Goal: Task Accomplishment & Management: Manage account settings

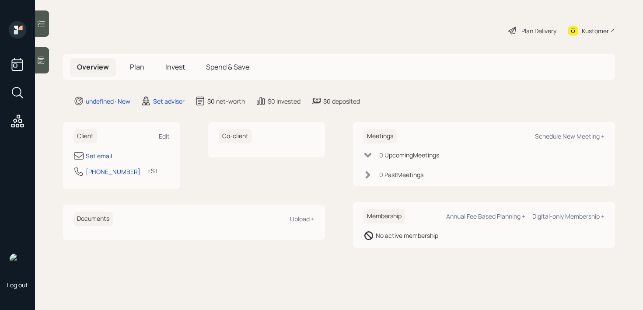
click at [101, 154] on div "Set email" at bounding box center [99, 155] width 26 height 9
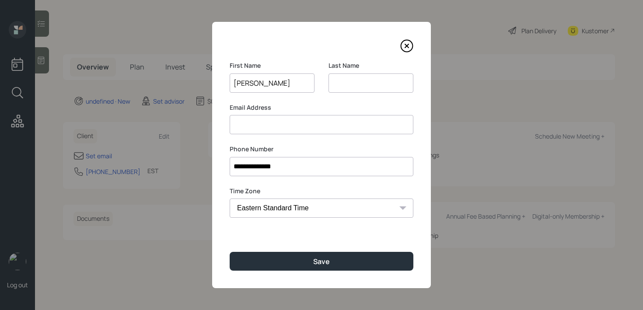
type input "[PERSON_NAME]"
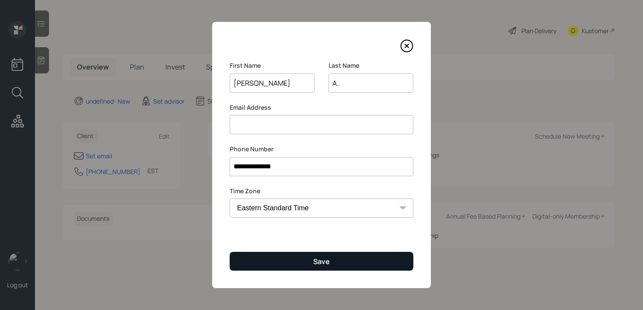
type input "A.."
click at [281, 268] on button "Save" at bounding box center [322, 261] width 184 height 19
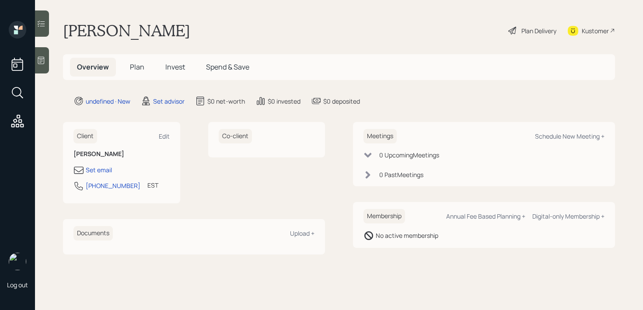
click at [42, 54] on div at bounding box center [42, 60] width 14 height 26
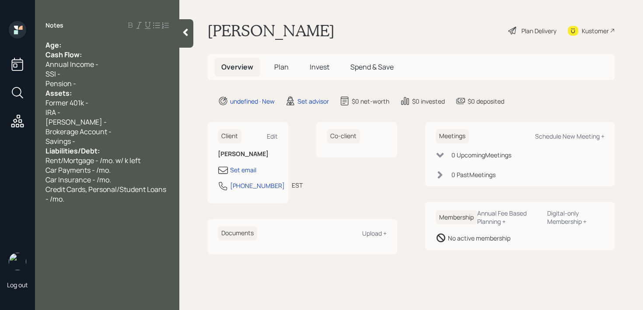
click at [106, 46] on div "Age:" at bounding box center [107, 45] width 123 height 10
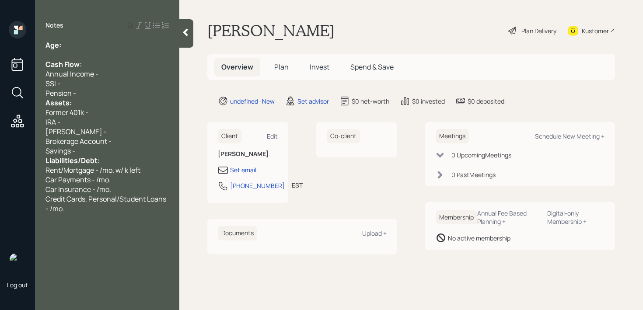
click at [86, 92] on div "Pension -" at bounding box center [107, 93] width 123 height 10
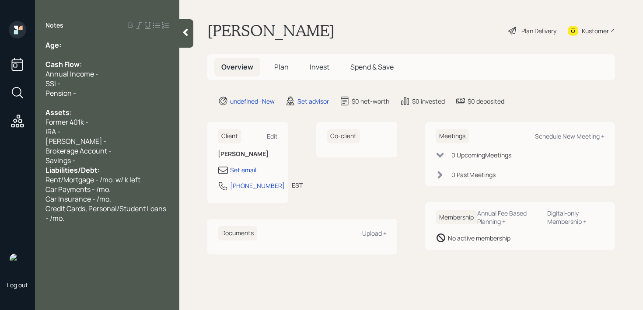
click at [99, 140] on div "[PERSON_NAME] -" at bounding box center [107, 142] width 123 height 10
click at [105, 167] on div "Liabilities/Debt:" at bounding box center [107, 170] width 123 height 10
click at [108, 159] on div "Savings -" at bounding box center [107, 161] width 123 height 10
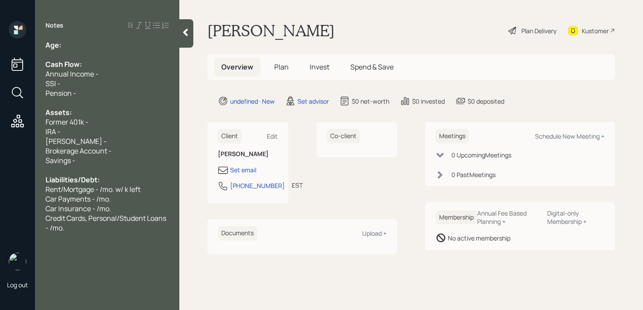
click at [89, 104] on div at bounding box center [107, 103] width 123 height 10
click at [108, 86] on div "SSI -" at bounding box center [107, 84] width 123 height 10
click at [80, 76] on span "Annual Income -" at bounding box center [72, 74] width 53 height 10
click at [95, 70] on span "Annual Income -" at bounding box center [72, 74] width 53 height 10
click at [104, 42] on div "Age:" at bounding box center [107, 45] width 123 height 10
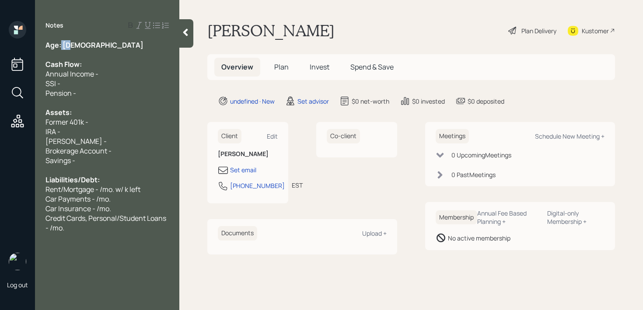
drag, startPoint x: 77, startPoint y: 44, endPoint x: 61, endPoint y: 44, distance: 16.6
click at [61, 44] on div "Age: [DEMOGRAPHIC_DATA]" at bounding box center [107, 45] width 123 height 10
click at [86, 55] on div at bounding box center [107, 55] width 123 height 10
click at [88, 96] on div "Pension -" at bounding box center [107, 93] width 123 height 10
click at [88, 109] on div "Assets:" at bounding box center [107, 113] width 123 height 10
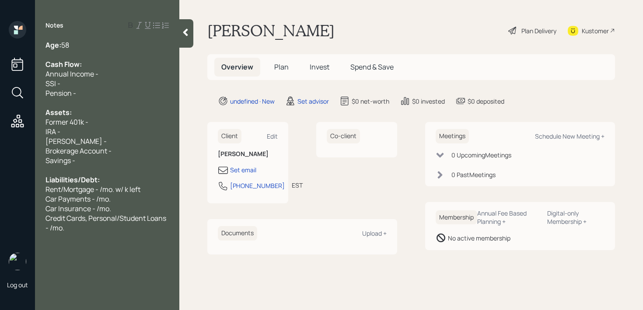
click at [88, 126] on span "Former 401k -" at bounding box center [67, 122] width 43 height 10
click at [88, 137] on div "[PERSON_NAME] -" at bounding box center [107, 142] width 123 height 10
click at [92, 123] on div "Former 401k -" at bounding box center [107, 122] width 123 height 10
drag, startPoint x: 93, startPoint y: 123, endPoint x: 21, endPoint y: 123, distance: 71.3
click at [21, 123] on div "Log out Notes Age: [DEMOGRAPHIC_DATA] Cash Flow: Annual Income - SSI - Pension …" at bounding box center [321, 155] width 643 height 310
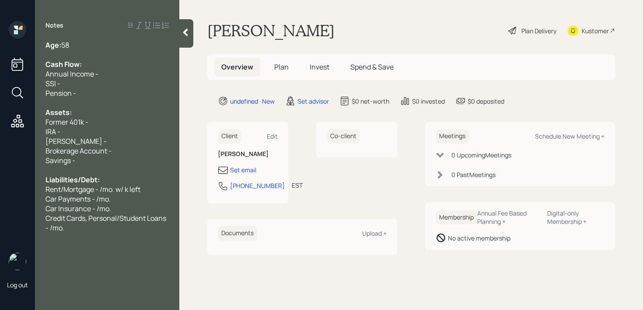
click at [59, 123] on span "Former 401k -" at bounding box center [67, 122] width 43 height 10
drag, startPoint x: 68, startPoint y: 122, endPoint x: 33, endPoint y: 117, distance: 35.8
click at [46, 120] on span "Former 401k -" at bounding box center [67, 122] width 43 height 10
click at [124, 119] on div "Current 401k -" at bounding box center [107, 122] width 123 height 10
click at [120, 129] on div "IRA -" at bounding box center [107, 132] width 123 height 10
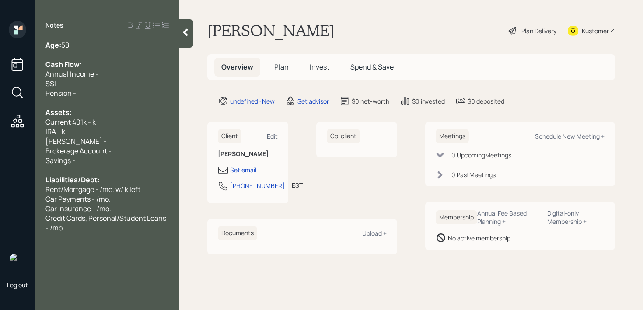
click at [119, 141] on div "[PERSON_NAME] -" at bounding box center [107, 142] width 123 height 10
click at [109, 123] on div "Current 401k - k" at bounding box center [107, 122] width 123 height 10
drag, startPoint x: 92, startPoint y: 134, endPoint x: 0, endPoint y: 134, distance: 91.9
click at [0, 134] on div "Log out Notes Age: [DEMOGRAPHIC_DATA] Cash Flow: Annual Income - SSI - Pension …" at bounding box center [321, 155] width 643 height 310
click at [76, 132] on span "SEP IRA - k" at bounding box center [63, 132] width 34 height 10
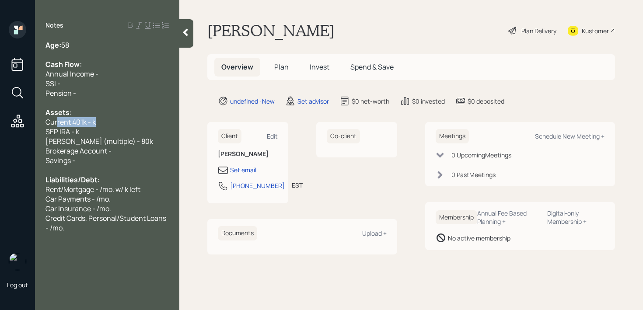
drag, startPoint x: 108, startPoint y: 123, endPoint x: 43, endPoint y: 123, distance: 64.3
click at [43, 123] on div "Age: [DEMOGRAPHIC_DATA] Cash Flow: Annual Income - SSI - Pension - Assets: Curr…" at bounding box center [107, 136] width 144 height 193
click at [62, 123] on span "Current 401k - k" at bounding box center [71, 122] width 50 height 10
click at [102, 121] on div "Current 401k - k" at bounding box center [107, 122] width 123 height 10
drag, startPoint x: 35, startPoint y: 130, endPoint x: 14, endPoint y: 130, distance: 21.9
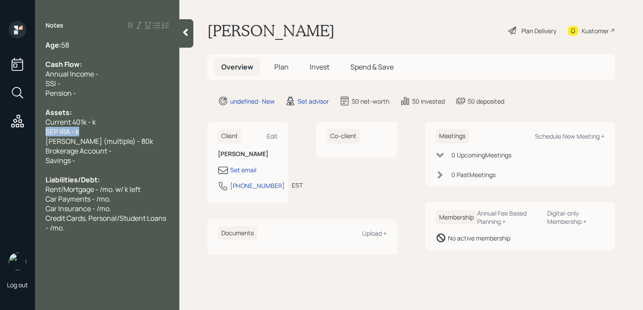
click at [14, 130] on div "Log out Notes Age: [DEMOGRAPHIC_DATA] Cash Flow: Annual Income - SSI - Pension …" at bounding box center [321, 155] width 643 height 310
click at [91, 119] on span "Current 401k - k" at bounding box center [71, 122] width 50 height 10
click at [88, 119] on span "Current 401k - k" at bounding box center [71, 122] width 50 height 10
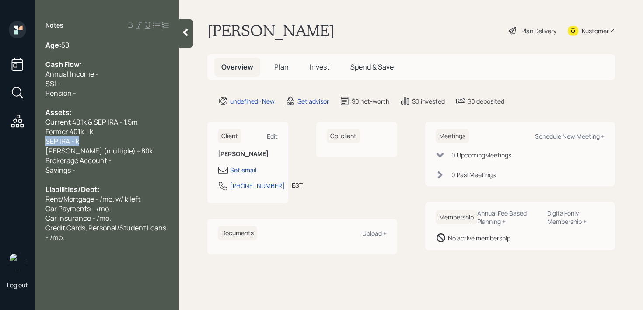
drag, startPoint x: 130, startPoint y: 143, endPoint x: 0, endPoint y: 143, distance: 130.4
click at [0, 143] on div "Log out Notes Age: [DEMOGRAPHIC_DATA] Cash Flow: Annual Income - SSI - Pension …" at bounding box center [321, 155] width 643 height 310
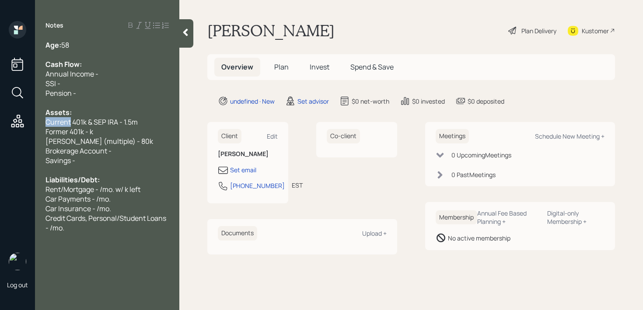
drag, startPoint x: 71, startPoint y: 123, endPoint x: 0, endPoint y: 123, distance: 70.9
click at [0, 123] on div "Log out Notes Age: [DEMOGRAPHIC_DATA] Cash Flow: Annual Income - SSI - Pension …" at bounding box center [321, 155] width 643 height 310
click at [110, 127] on div "Former 401k - k" at bounding box center [107, 132] width 123 height 10
drag, startPoint x: 110, startPoint y: 127, endPoint x: 0, endPoint y: 127, distance: 110.3
click at [0, 127] on div "Log out Notes Age: [DEMOGRAPHIC_DATA] Cash Flow: Annual Income - SSI - Pension …" at bounding box center [321, 155] width 643 height 310
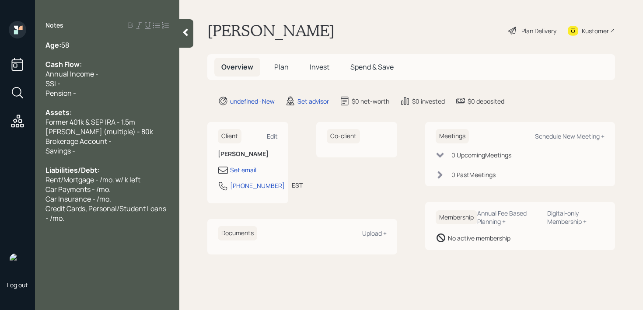
click at [126, 140] on div "Brokerage Account -" at bounding box center [107, 142] width 123 height 10
click at [140, 183] on span "Rent/Mortgage - /mo. w/ k left" at bounding box center [93, 180] width 95 height 10
click at [120, 165] on div at bounding box center [107, 161] width 123 height 10
click at [130, 141] on div "Brokerage Account - k" at bounding box center [107, 142] width 123 height 10
drag, startPoint x: 130, startPoint y: 141, endPoint x: 11, endPoint y: 141, distance: 119.5
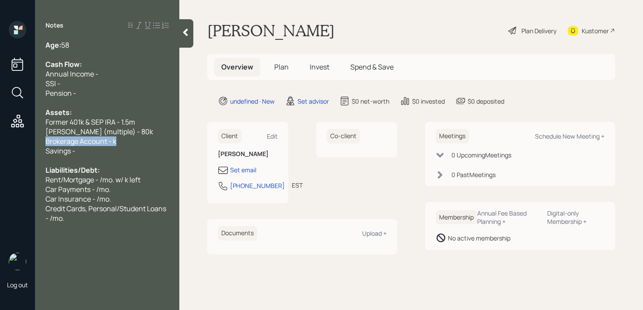
click at [11, 141] on div "Log out Notes Age: [DEMOGRAPHIC_DATA] Cash Flow: Annual Income - SSI - Pension …" at bounding box center [321, 155] width 643 height 310
click at [69, 144] on span "Brokerage Account - k" at bounding box center [81, 142] width 71 height 10
click at [113, 140] on span "Brokerage Account - k" at bounding box center [81, 142] width 71 height 10
click at [126, 133] on div "[PERSON_NAME] (multiple) - 80k" at bounding box center [107, 132] width 123 height 10
click at [129, 133] on div "[PERSON_NAME] (multiple) - 80k" at bounding box center [107, 132] width 123 height 10
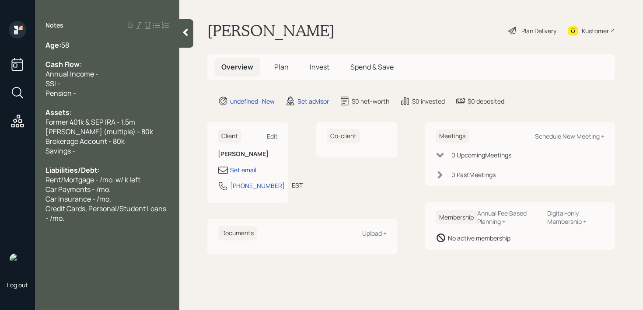
click at [112, 142] on span "Brokerage Account - 80k" at bounding box center [85, 142] width 79 height 10
click at [99, 151] on div "Savings -" at bounding box center [107, 151] width 123 height 10
click at [99, 88] on div "Pension -" at bounding box center [107, 93] width 123 height 10
click at [112, 79] on div "SSI -" at bounding box center [107, 84] width 123 height 10
click at [118, 74] on div "Annual Income -" at bounding box center [107, 74] width 123 height 10
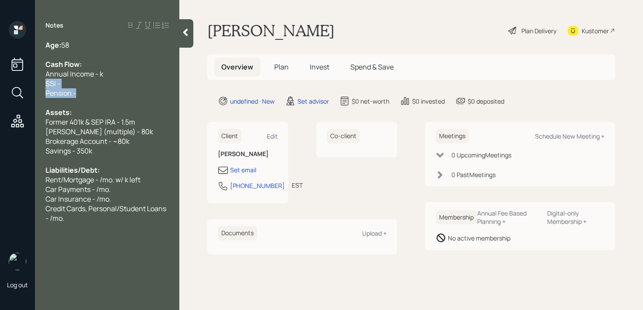
drag, startPoint x: 94, startPoint y: 91, endPoint x: 35, endPoint y: 85, distance: 59.0
click at [35, 85] on div "Age: [DEMOGRAPHIC_DATA] Cash Flow: Annual Income - k SSI - Pension - Assets: Fo…" at bounding box center [107, 131] width 144 height 183
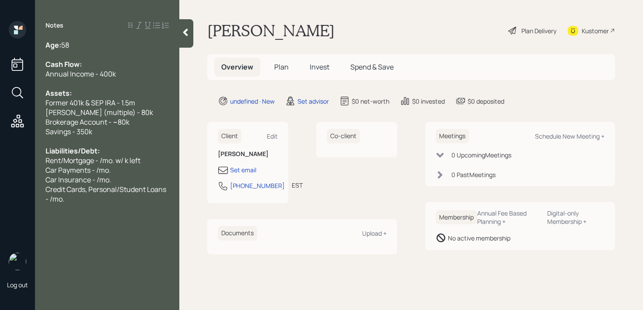
click at [99, 73] on span "Annual Income - 400k" at bounding box center [81, 74] width 70 height 10
drag, startPoint x: 75, startPoint y: 206, endPoint x: 59, endPoint y: 189, distance: 23.5
click at [59, 189] on div "Notes Age: [DEMOGRAPHIC_DATA] Cash Flow: Annual Income - ~400k Assets: Former 4…" at bounding box center [107, 160] width 144 height 279
drag, startPoint x: 105, startPoint y: 207, endPoint x: 53, endPoint y: 172, distance: 64.0
click at [53, 172] on div "Notes Age: [DEMOGRAPHIC_DATA] Cash Flow: Annual Income - ~400k Assets: Former 4…" at bounding box center [107, 160] width 144 height 279
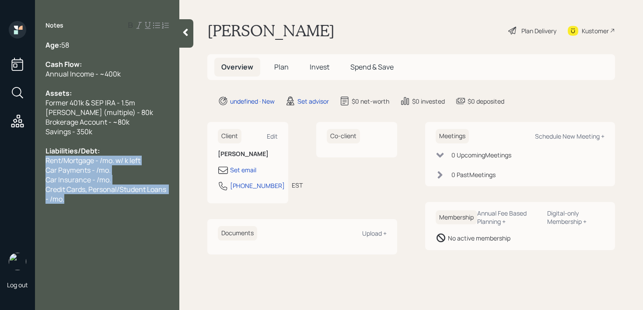
drag, startPoint x: 73, startPoint y: 199, endPoint x: 41, endPoint y: 159, distance: 50.4
click at [41, 159] on div "Age: [DEMOGRAPHIC_DATA] Cash Flow: Annual Income - ~400k Assets: Former 401k & …" at bounding box center [107, 122] width 144 height 164
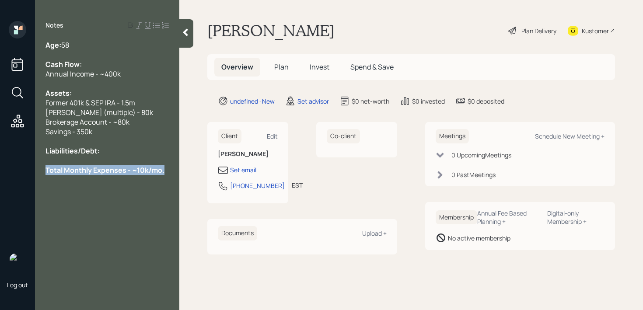
drag, startPoint x: 166, startPoint y: 172, endPoint x: 0, endPoint y: 172, distance: 165.9
click at [0, 172] on div "Log out Notes Age: [DEMOGRAPHIC_DATA] Cash Flow: Annual Income - ~400k Assets: …" at bounding box center [321, 155] width 643 height 310
click at [99, 49] on div "Age: [DEMOGRAPHIC_DATA]" at bounding box center [107, 45] width 123 height 10
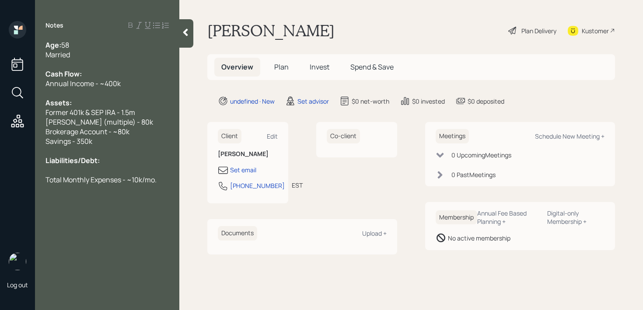
click at [100, 59] on div "Married" at bounding box center [107, 55] width 123 height 10
click at [182, 36] on icon at bounding box center [185, 32] width 9 height 9
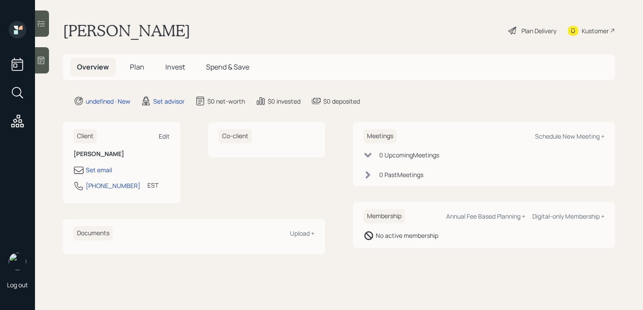
click at [165, 139] on div "Edit" at bounding box center [164, 136] width 11 height 8
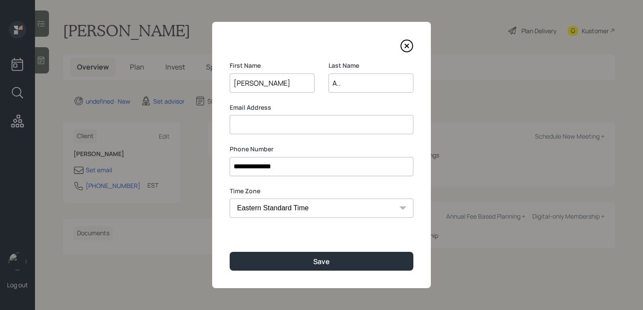
click at [357, 82] on input "A.." at bounding box center [371, 83] width 85 height 19
type input "Allreb"
click at [299, 127] on input at bounding box center [322, 124] width 184 height 19
click at [263, 125] on input "[EMAIL_ADDRESS][DOMAIN_NAME]" at bounding box center [322, 124] width 184 height 19
type input "[EMAIL_ADDRESS][DOMAIN_NAME]"
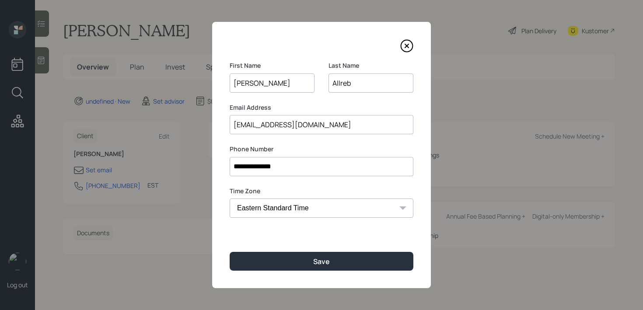
click at [354, 80] on input "Allreb" at bounding box center [371, 83] width 85 height 19
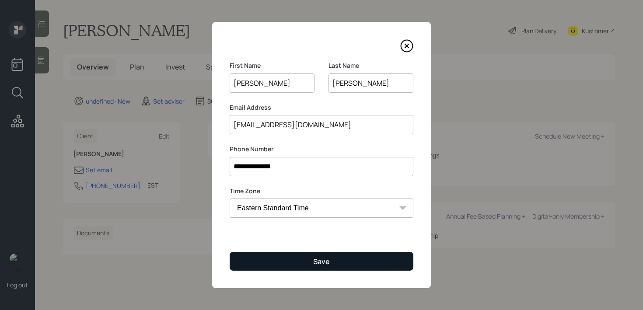
type input "[PERSON_NAME]"
click at [315, 257] on div "Save" at bounding box center [321, 262] width 17 height 10
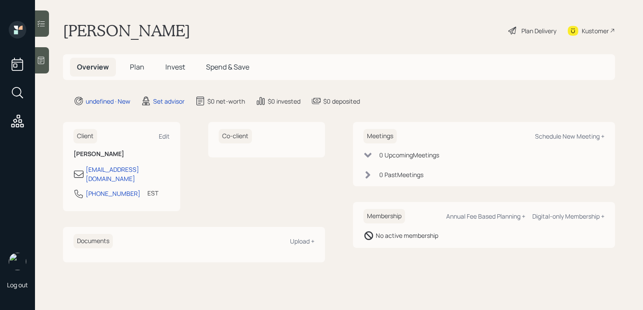
click at [46, 60] on div at bounding box center [42, 60] width 14 height 26
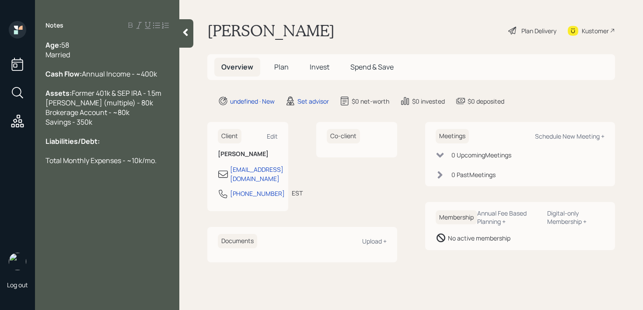
click at [131, 146] on div "Liabilities/Debt:" at bounding box center [107, 142] width 123 height 10
click at [135, 146] on div "Liabilities/Debt:" at bounding box center [107, 142] width 123 height 10
click at [164, 185] on div "Notes Age: [DEMOGRAPHIC_DATA] Married Cash Flow: Annual Income - ~400k Assets: …" at bounding box center [107, 160] width 144 height 279
click at [152, 146] on div "Liabilities/Debt:" at bounding box center [107, 142] width 123 height 10
click at [179, 40] on div "Age: [DEMOGRAPHIC_DATA] Married Cash Flow: Annual Income - ~400k Assets: Former…" at bounding box center [107, 102] width 144 height 125
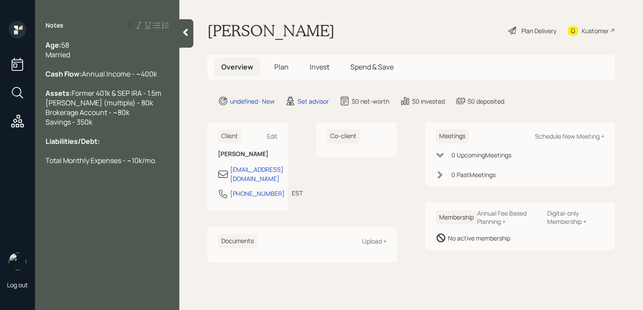
click at [183, 39] on div at bounding box center [186, 33] width 14 height 28
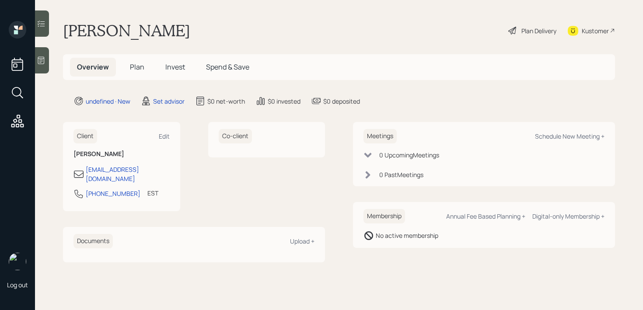
click at [305, 38] on div "[PERSON_NAME] Plan Delivery Kustomer" at bounding box center [339, 30] width 552 height 19
click at [558, 139] on div "Schedule New Meeting +" at bounding box center [570, 136] width 70 height 8
select select "round-[PERSON_NAME]"
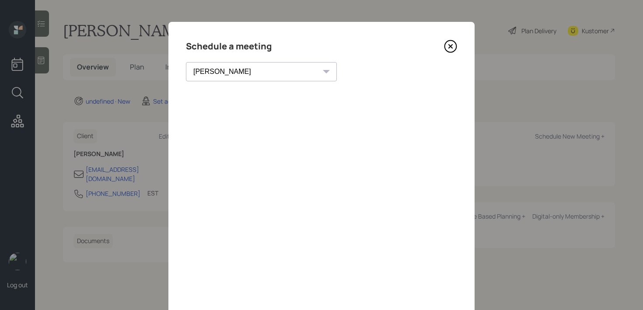
click at [449, 44] on icon at bounding box center [450, 46] width 13 height 13
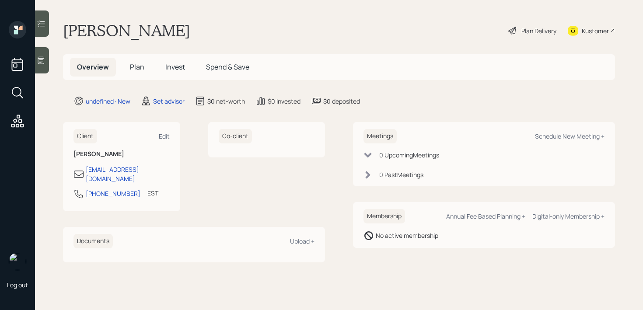
click at [45, 56] on icon at bounding box center [41, 60] width 9 height 9
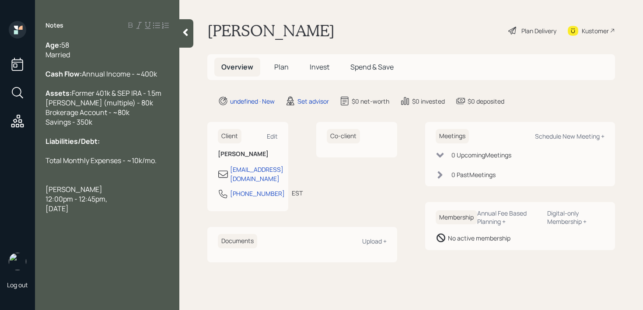
click at [593, 25] on div "Kustomer" at bounding box center [591, 30] width 47 height 19
click at [143, 236] on div "Notes Age: [DEMOGRAPHIC_DATA] Married Cash Flow: Annual Income - ~400k Assets: …" at bounding box center [107, 160] width 144 height 279
drag, startPoint x: 151, startPoint y: 225, endPoint x: 37, endPoint y: 204, distance: 116.1
click at [37, 204] on div "Age: [DEMOGRAPHIC_DATA] Married Cash Flow: Annual Income - ~400k Assets: Former…" at bounding box center [107, 126] width 144 height 173
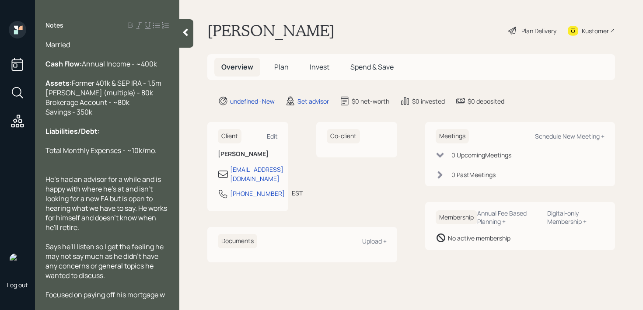
scroll to position [39, 0]
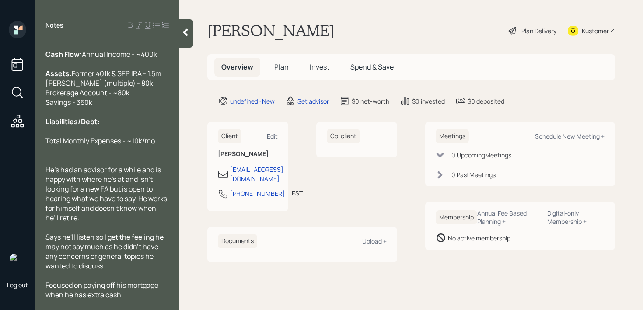
click at [122, 296] on div "Focused on paying off his mortgage when he has extra cash" at bounding box center [107, 290] width 123 height 19
click at [118, 285] on span "Focused on paying off his mortgage when he has extra cash" at bounding box center [103, 290] width 114 height 19
click at [132, 295] on div "Focused on paying off his mortgage when he has extra cash" at bounding box center [107, 290] width 123 height 19
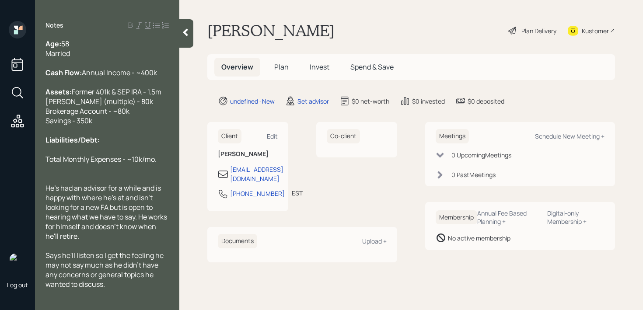
scroll to position [0, 0]
click at [140, 175] on div at bounding box center [107, 170] width 123 height 10
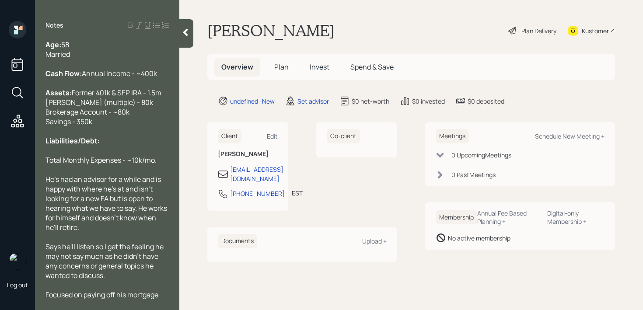
scroll to position [0, 0]
drag, startPoint x: 139, startPoint y: 112, endPoint x: 18, endPoint y: 115, distance: 121.3
click at [21, 114] on div "Log out Notes Age: [DEMOGRAPHIC_DATA] Married Cash Flow: Annual Income - ~400k …" at bounding box center [321, 155] width 643 height 310
click at [76, 115] on span "Former 401k & SEP IRA - 1.5m [PERSON_NAME] (multiple) - 80k Brokerage Account -…" at bounding box center [104, 107] width 116 height 39
drag, startPoint x: 117, startPoint y: 121, endPoint x: 0, endPoint y: 121, distance: 117.3
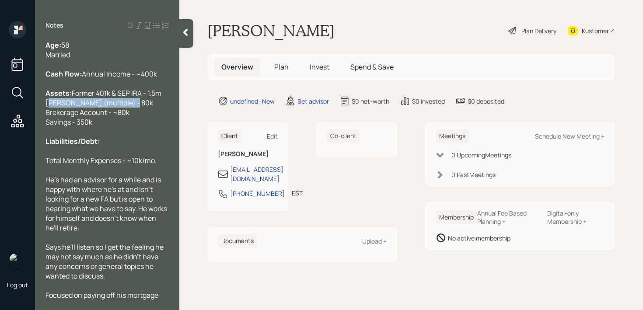
click at [0, 121] on div "Log out Notes Age: [DEMOGRAPHIC_DATA] Married Cash Flow: Annual Income - ~400k …" at bounding box center [321, 155] width 643 height 310
click at [66, 122] on span "Former 401k & SEP IRA - 1.5m [PERSON_NAME] (multiple) - 80k Brokerage Account -…" at bounding box center [104, 107] width 116 height 39
drag, startPoint x: 145, startPoint y: 130, endPoint x: 28, endPoint y: 130, distance: 116.4
click at [28, 130] on div "Log out Notes Age: [DEMOGRAPHIC_DATA] Married Cash Flow: Annual Income - ~400k …" at bounding box center [321, 155] width 643 height 310
click at [78, 127] on span "Former 401k & SEP IRA - 1.5m [PERSON_NAME] (multiple) - 80k Brokerage Account -…" at bounding box center [104, 107] width 116 height 39
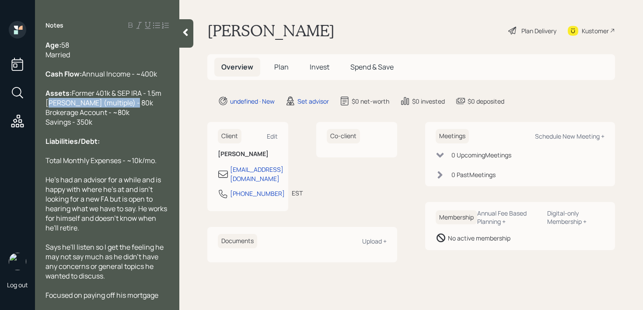
drag, startPoint x: 137, startPoint y: 124, endPoint x: 18, endPoint y: 124, distance: 119.0
click at [18, 124] on div "Log out Notes Age: [DEMOGRAPHIC_DATA] Married Cash Flow: Annual Income - ~400k …" at bounding box center [321, 155] width 643 height 310
click at [85, 126] on span "Former 401k & SEP IRA - 1.5m [PERSON_NAME] (multiple) - 80k Brokerage Account -…" at bounding box center [104, 107] width 116 height 39
drag, startPoint x: 104, startPoint y: 132, endPoint x: 38, endPoint y: 132, distance: 66.1
click at [38, 132] on div "Age: [DEMOGRAPHIC_DATA] Married Cash Flow: Annual Income - ~400k Assets: Former…" at bounding box center [107, 170] width 144 height 260
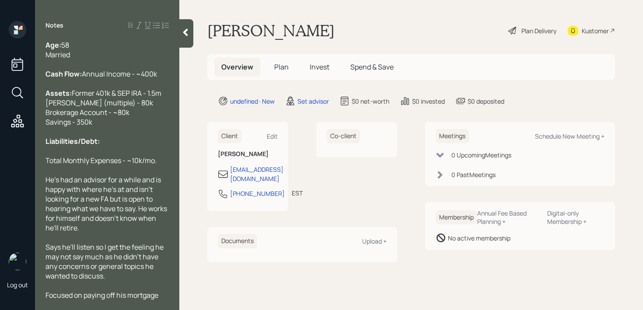
click at [88, 127] on span "Former 401k & SEP IRA - 1.5m [PERSON_NAME] (multiple) - 80k Brokerage Account -…" at bounding box center [104, 107] width 116 height 39
click at [118, 127] on span "Former 401k & SEP IRA - 1.5m [PERSON_NAME] (multiple) - 80k Brokerage Account -…" at bounding box center [104, 107] width 116 height 39
drag, startPoint x: 134, startPoint y: 121, endPoint x: 0, endPoint y: 121, distance: 133.9
click at [0, 121] on div "Log out Notes Age: [DEMOGRAPHIC_DATA] Married Cash Flow: Annual Income - ~400k …" at bounding box center [321, 155] width 643 height 310
click at [79, 119] on span "Former 401k & SEP IRA - 1.5m [PERSON_NAME] (multiple) - 80k Brokerage Account -…" at bounding box center [104, 107] width 116 height 39
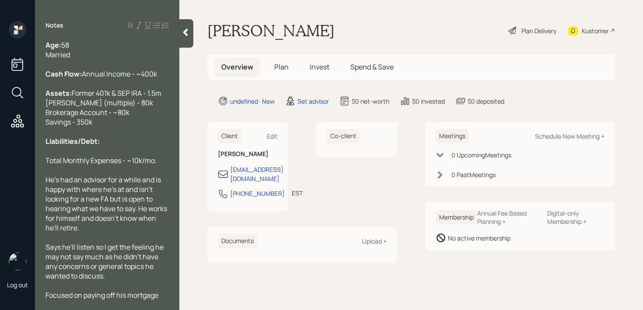
click at [72, 120] on span "Former 401k & SEP IRA - 1.5m [PERSON_NAME] (multiple) - 80k Brokerage Account -…" at bounding box center [104, 107] width 116 height 39
click at [187, 35] on icon at bounding box center [185, 32] width 5 height 7
